Goal: Task Accomplishment & Management: Manage account settings

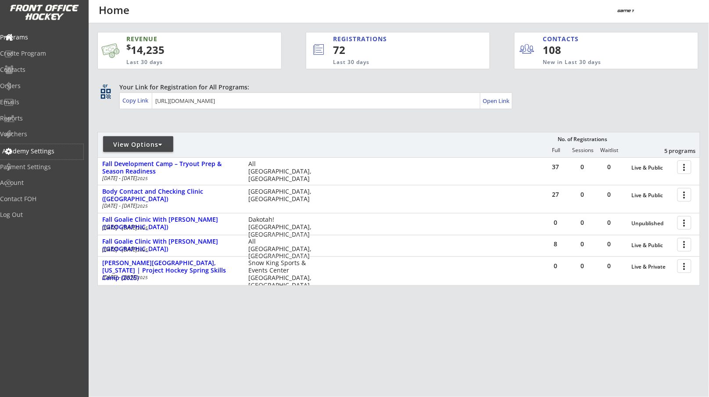
click at [43, 152] on div "Academy Settings" at bounding box center [41, 151] width 79 height 6
select select ""USD""
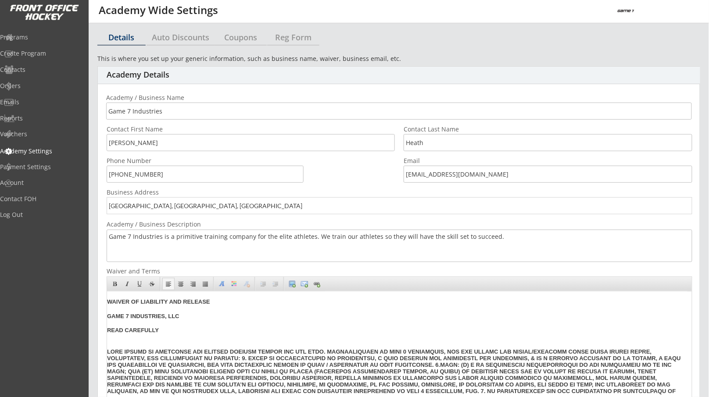
click at [245, 40] on div "Coupons" at bounding box center [240, 37] width 52 height 8
select select ""Showing all by date made""
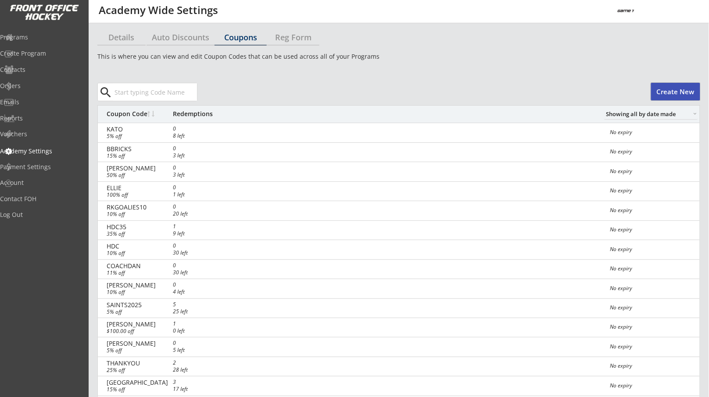
click at [671, 94] on button "Create New" at bounding box center [675, 92] width 49 height 18
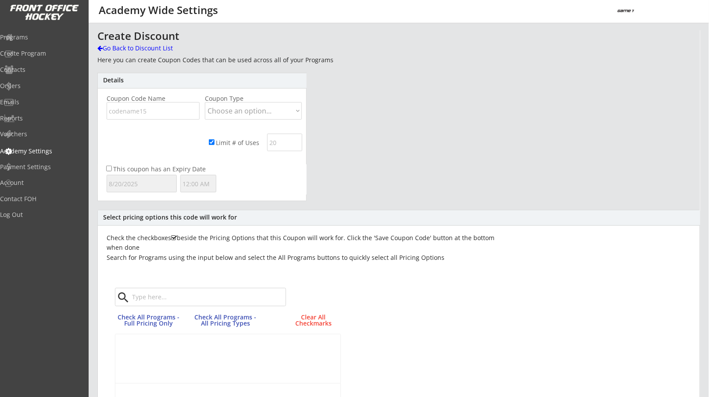
scroll to position [370, 0]
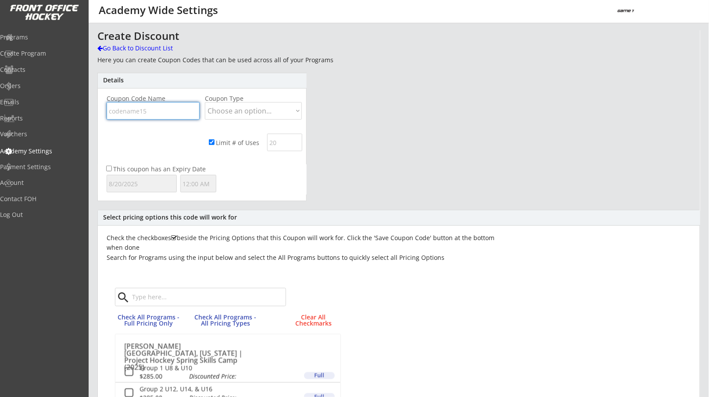
click at [169, 109] on input "input" at bounding box center [153, 111] width 93 height 18
type input "WORTHINGTON"
click at [243, 111] on select "Choose an option... Dollar Amount Percentage" at bounding box center [253, 111] width 97 height 18
select select ""Percentage""
click at [205, 102] on select "Choose an option... Dollar Amount Percentage" at bounding box center [253, 111] width 97 height 18
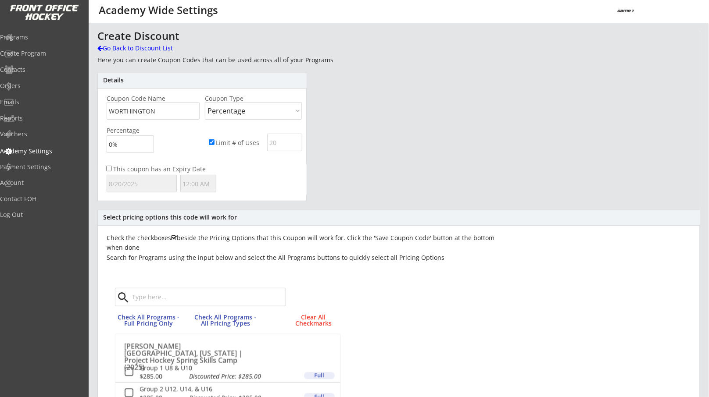
click at [112, 145] on input "input" at bounding box center [130, 145] width 47 height 18
type input "20%"
click at [285, 144] on input "input" at bounding box center [284, 143] width 35 height 18
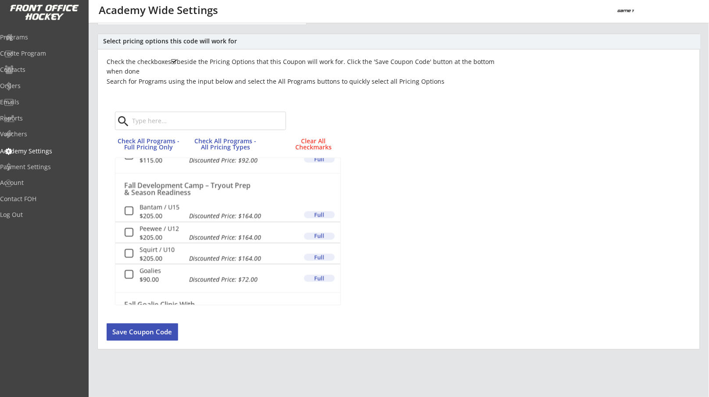
scroll to position [88, 0]
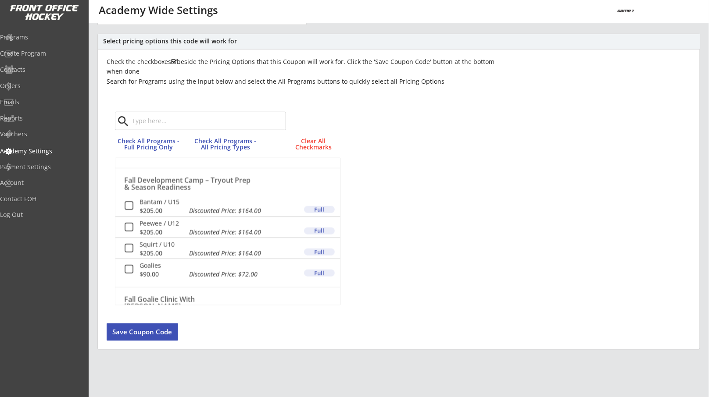
type input "50"
click at [128, 205] on button at bounding box center [129, 206] width 11 height 11
click at [129, 227] on button at bounding box center [129, 227] width 11 height 11
click at [130, 250] on button at bounding box center [129, 248] width 11 height 11
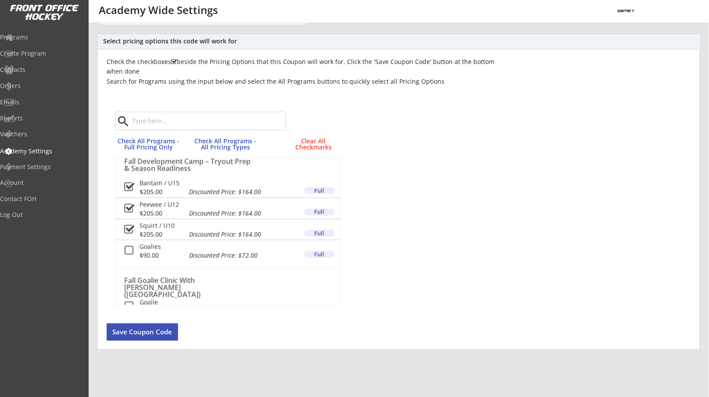
scroll to position [107, 0]
click at [129, 250] on button at bounding box center [129, 250] width 11 height 11
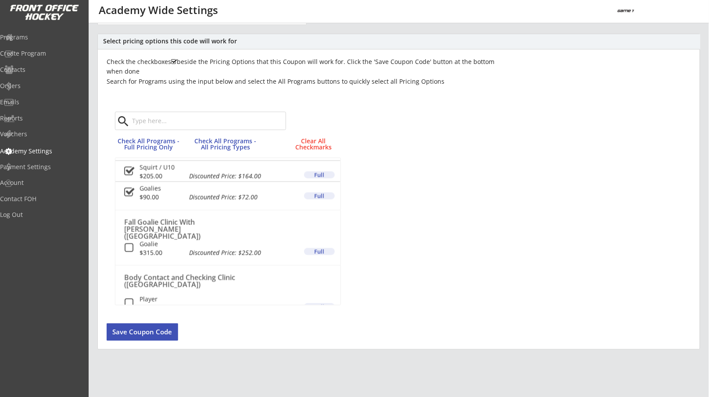
scroll to position [168, 0]
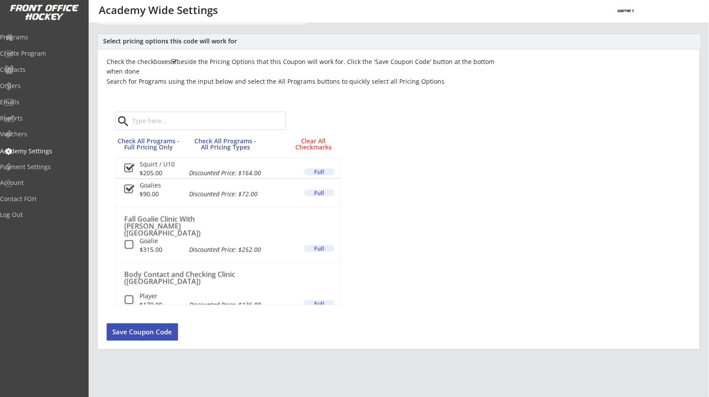
click at [128, 243] on button at bounding box center [129, 245] width 11 height 11
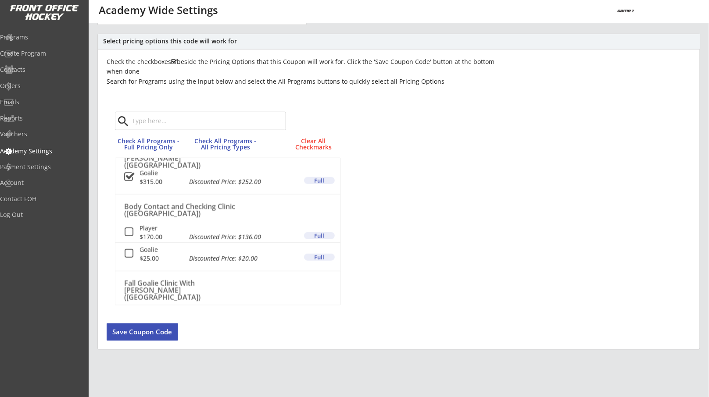
scroll to position [227, 0]
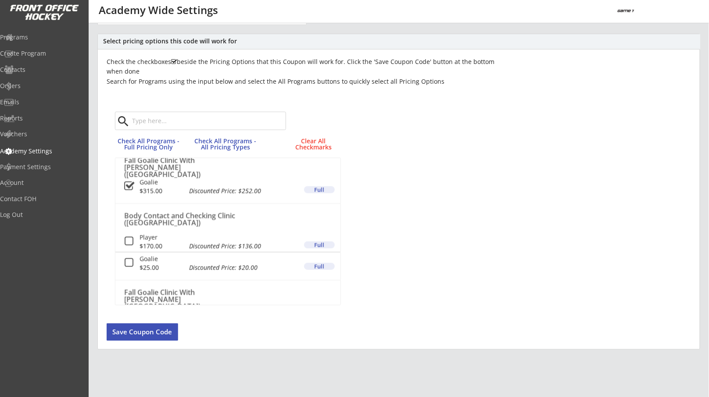
click at [128, 243] on button at bounding box center [129, 241] width 11 height 11
click at [130, 237] on button at bounding box center [129, 241] width 11 height 11
click at [161, 332] on button "Save Coupon Code" at bounding box center [142, 333] width 71 height 18
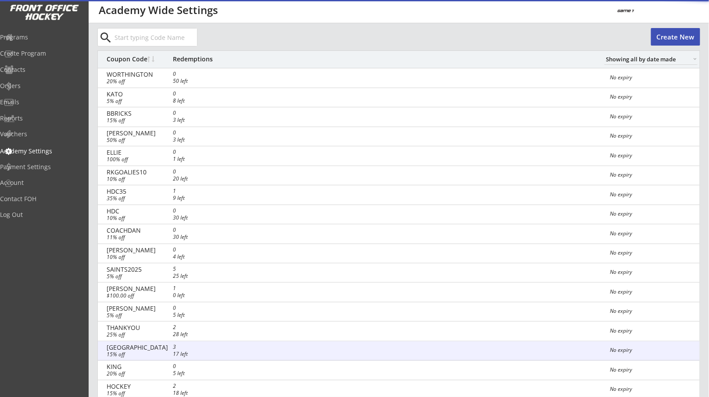
scroll to position [0, 0]
